Goal: Check status: Check status

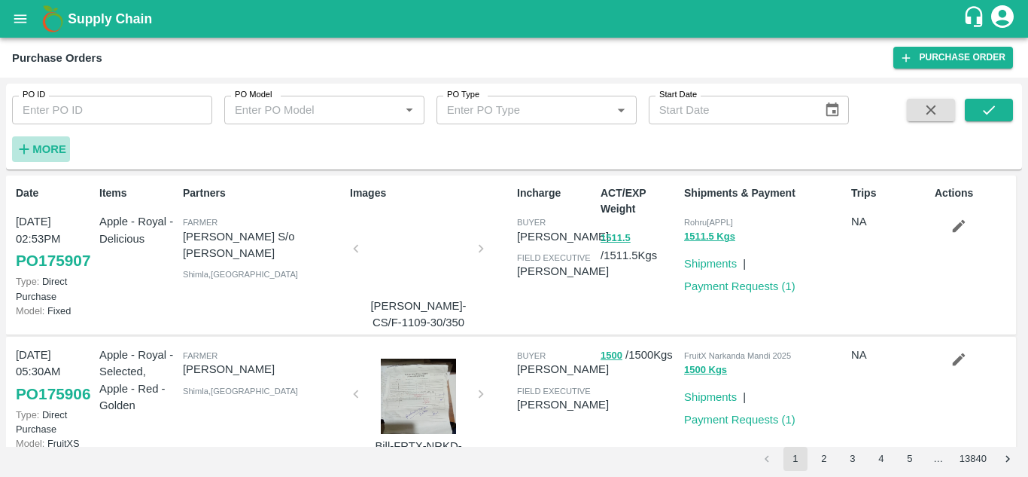
click at [21, 144] on icon "button" at bounding box center [24, 149] width 17 height 17
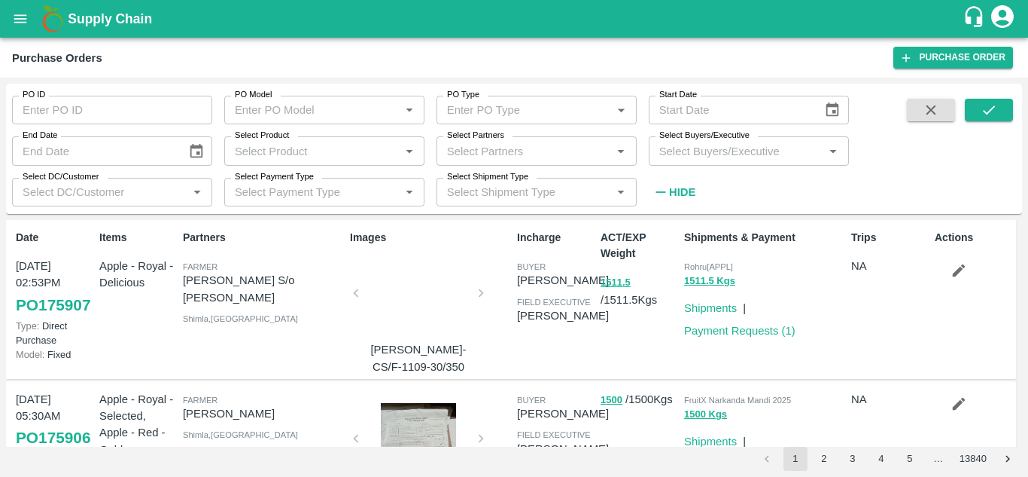
click at [596, 160] on input "Select Partners" at bounding box center [524, 151] width 166 height 20
paste input "[PERSON_NAME] ZUMBARLAL [PERSON_NAME]"
type input "[PERSON_NAME] ZUMBARLAL [PERSON_NAME]"
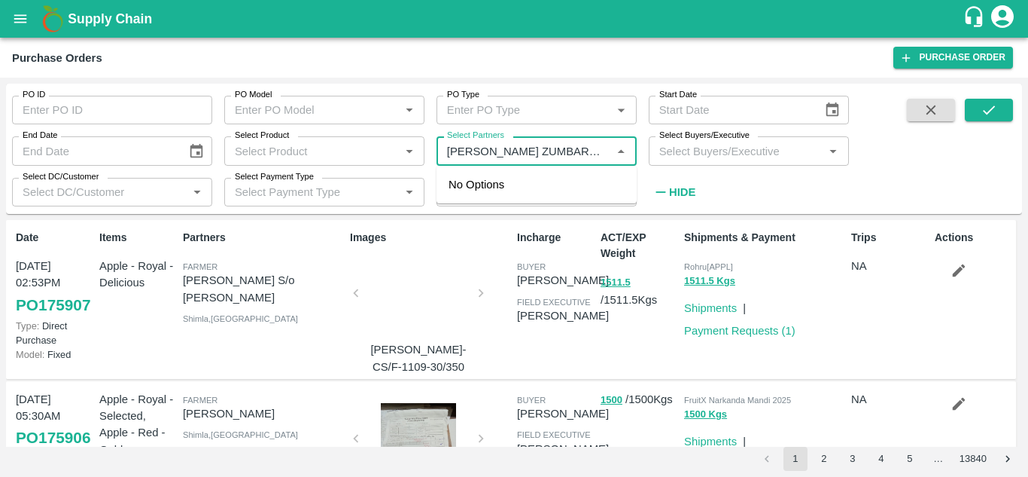
scroll to position [0, 5]
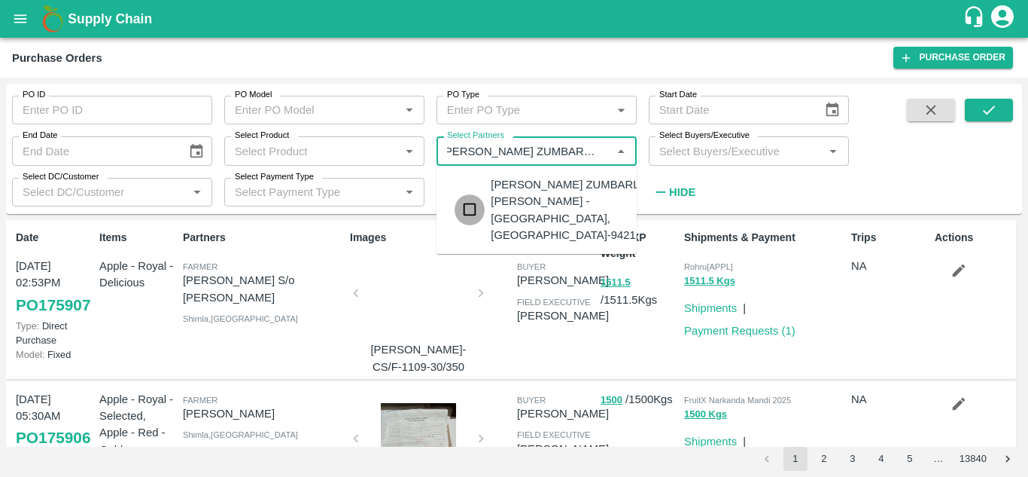
click at [468, 203] on input "checkbox" at bounding box center [470, 209] width 30 height 30
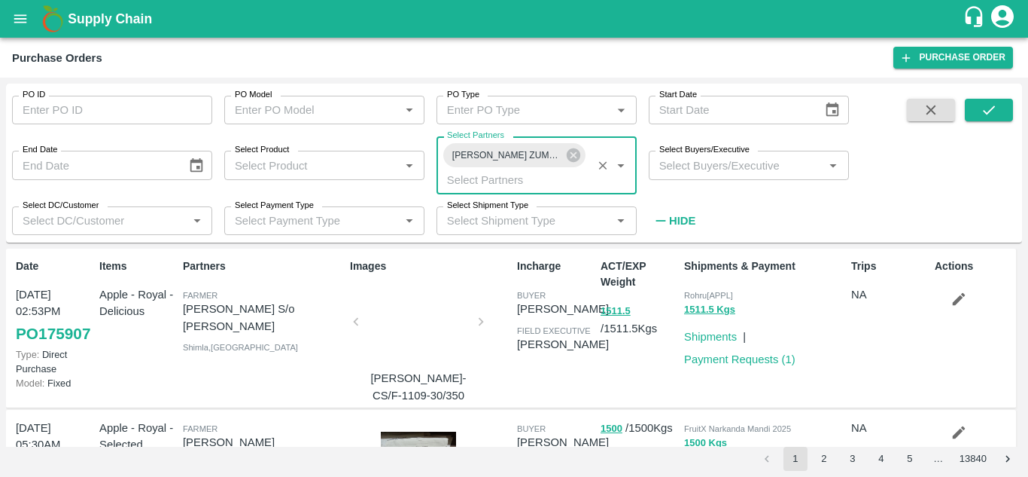
scroll to position [0, 0]
click at [984, 115] on icon "submit" at bounding box center [989, 110] width 17 height 17
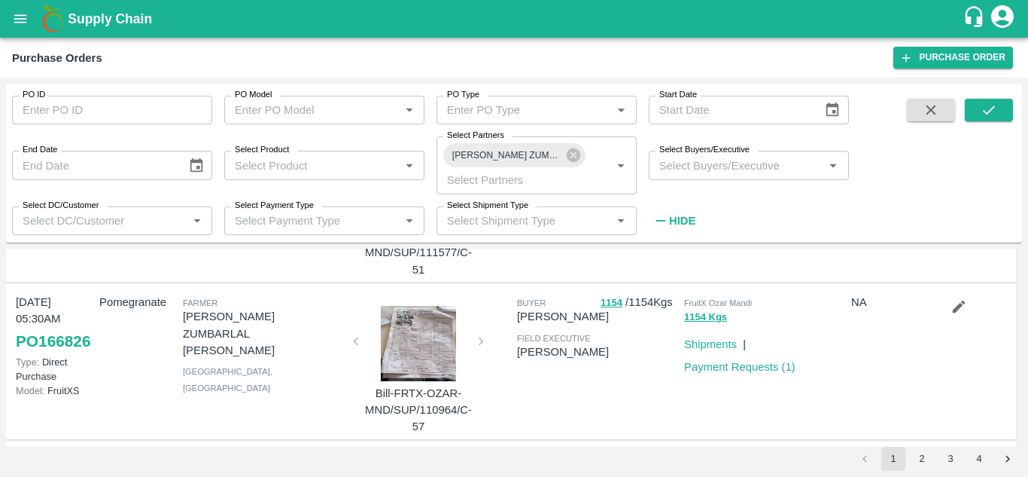
scroll to position [302, 0]
click at [736, 363] on link "Payment Requests ( 1 )" at bounding box center [739, 367] width 111 height 12
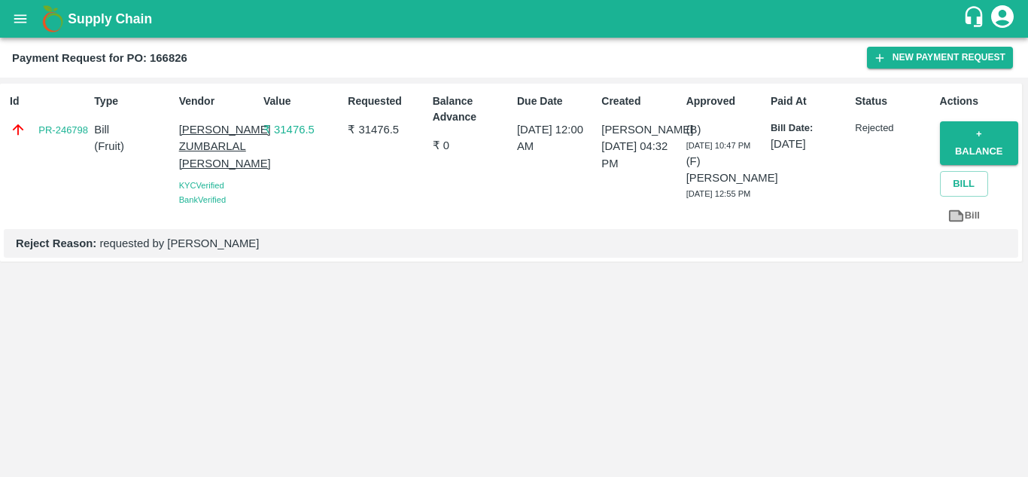
click at [472, 287] on div "Id PR-246798 Type Bill ( Fruit ) Vendor SHARAD [PERSON_NAME] KYC Verified Bank …" at bounding box center [514, 277] width 1028 height 399
